Goal: Contribute content: Contribute content

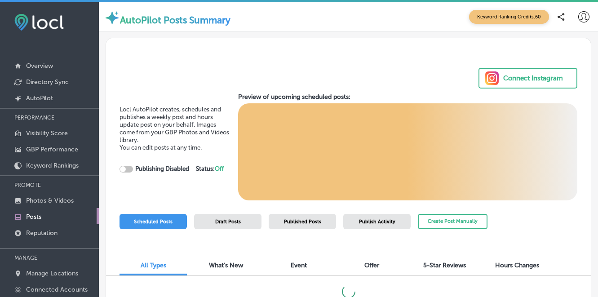
click at [583, 20] on icon at bounding box center [583, 16] width 11 height 11
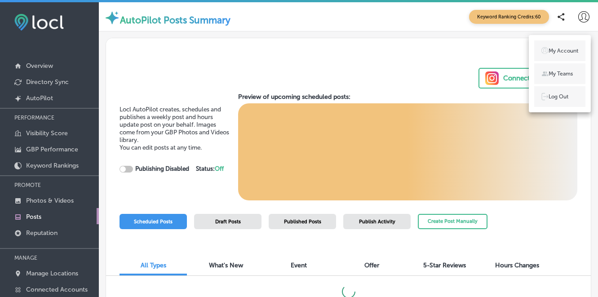
click at [565, 51] on p "My Account" at bounding box center [564, 51] width 30 height 8
select select "US"
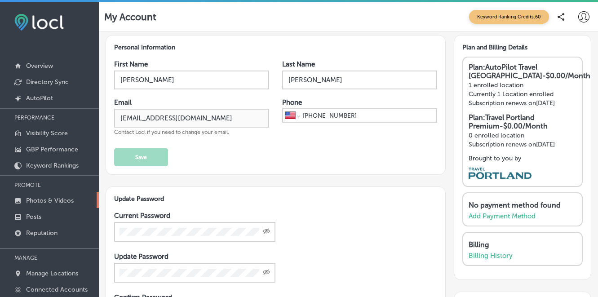
click at [64, 197] on p "Photos & Videos" at bounding box center [50, 201] width 48 height 8
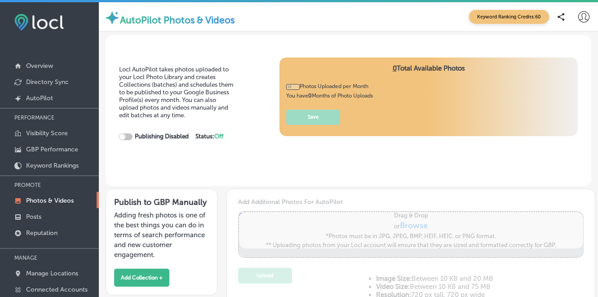
type input "0"
checkbox input "true"
type input "5"
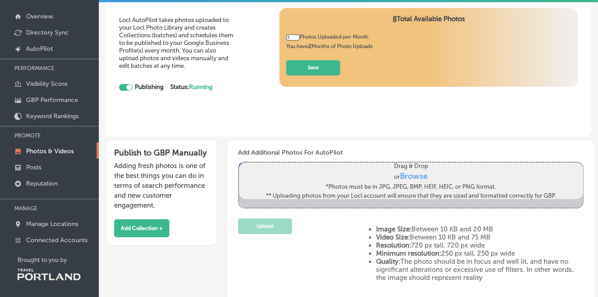
scroll to position [50, 0]
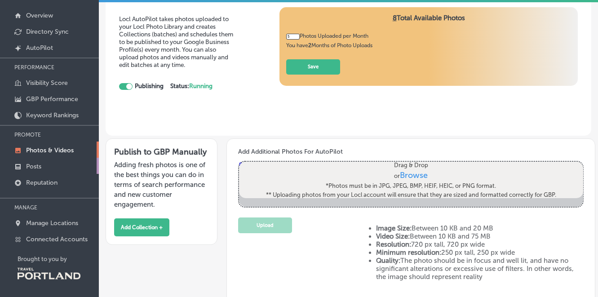
click at [38, 164] on p "Posts" at bounding box center [33, 167] width 15 height 8
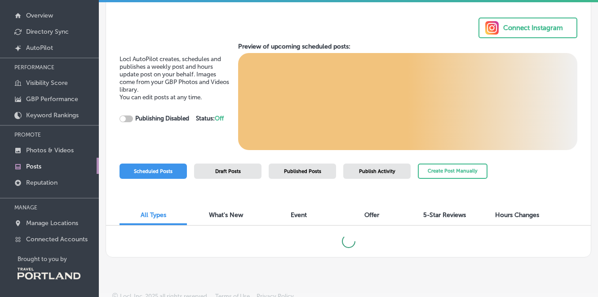
checkbox input "true"
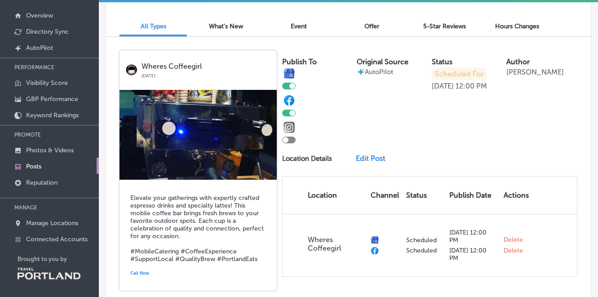
scroll to position [189, 0]
click at [62, 147] on p "Photos & Videos" at bounding box center [50, 151] width 48 height 8
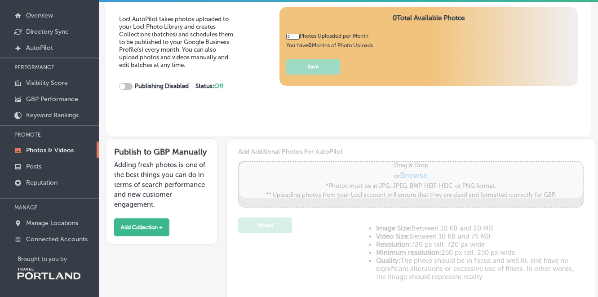
type input "5"
checkbox input "true"
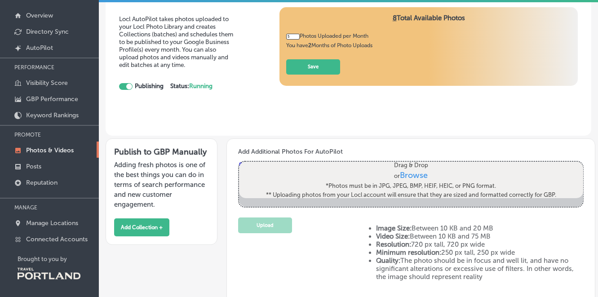
click at [409, 172] on span "Browse" at bounding box center [414, 176] width 28 height 10
click at [409, 165] on input "Drag & Drop or Browse *Photos must be in JPG, JPEG, BMP, HEIF, HEIC, or PNG for…" at bounding box center [411, 163] width 344 height 3
type input "C:\fakepath\0B2628AF-2652-4403-9E55-1FE5E12E85CC.jpeg"
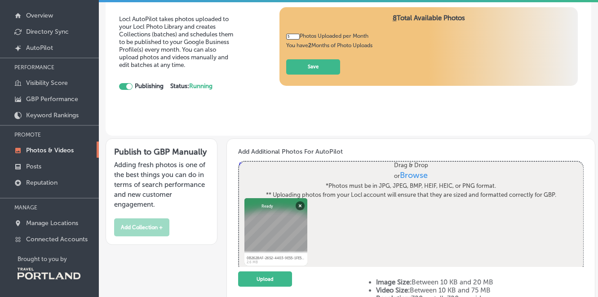
click at [418, 175] on span "Browse" at bounding box center [414, 176] width 28 height 10
click at [418, 165] on input "Drag & Drop or Browse *Photos must be in JPG, JPEG, BMP, HEIF, HEIC, or PNG for…" at bounding box center [411, 163] width 344 height 3
type input "C:\fakepath\00C76910-F431-4A26-815E-1D011A2B488D.jpeg"
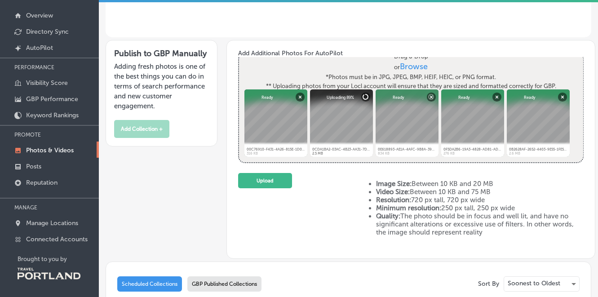
scroll to position [96, 0]
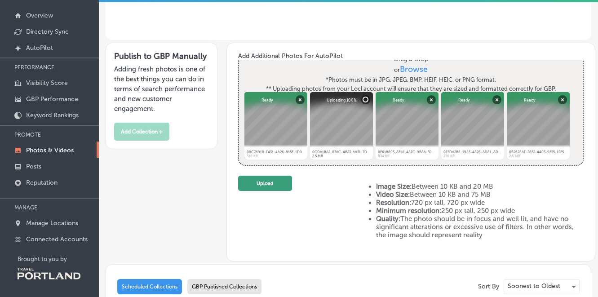
click at [265, 178] on button "Upload" at bounding box center [265, 184] width 54 height 16
